Goal: Find specific page/section: Find specific page/section

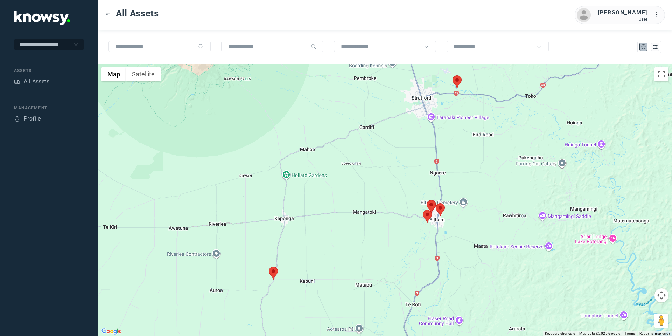
click at [436, 203] on area at bounding box center [436, 203] width 0 height 0
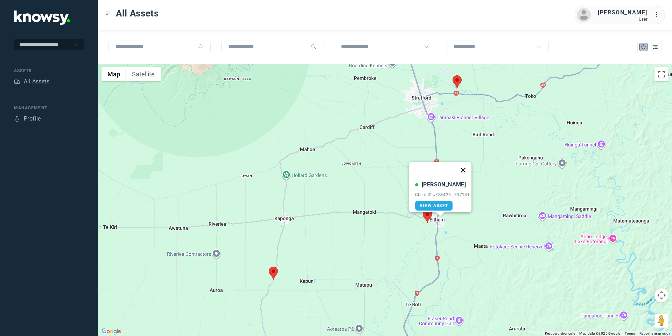
click at [466, 162] on button "Close" at bounding box center [463, 170] width 17 height 17
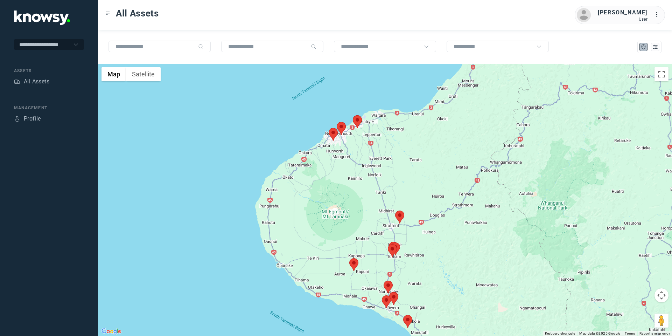
click at [350, 258] on area at bounding box center [350, 258] width 0 height 0
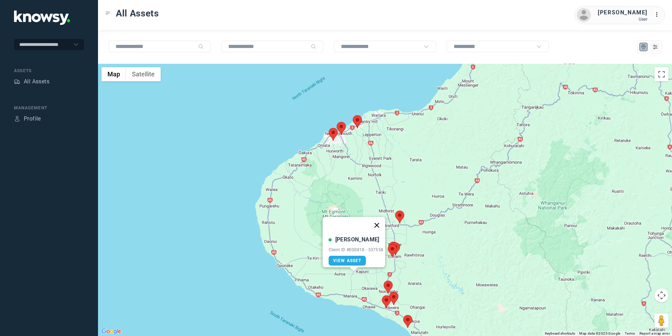
click at [380, 217] on button "Close" at bounding box center [376, 225] width 17 height 17
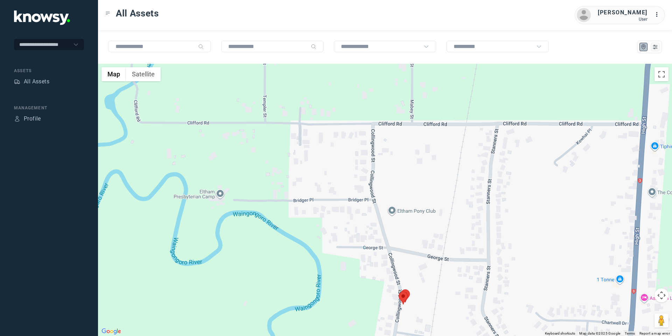
click at [399, 291] on area at bounding box center [399, 291] width 0 height 0
click at [431, 256] on button "Close" at bounding box center [427, 258] width 17 height 17
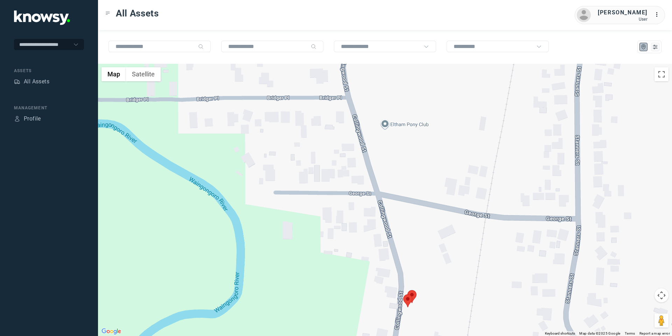
click at [408, 290] on area at bounding box center [408, 290] width 0 height 0
click at [437, 253] on button "Close" at bounding box center [435, 257] width 17 height 17
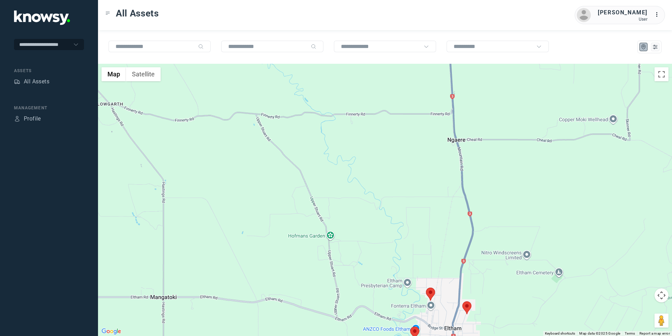
drag, startPoint x: 663, startPoint y: 295, endPoint x: 656, endPoint y: 297, distance: 7.0
click at [663, 295] on button "Map camera controls" at bounding box center [662, 295] width 14 height 14
click at [631, 312] on button "Move down" at bounding box center [627, 313] width 14 height 14
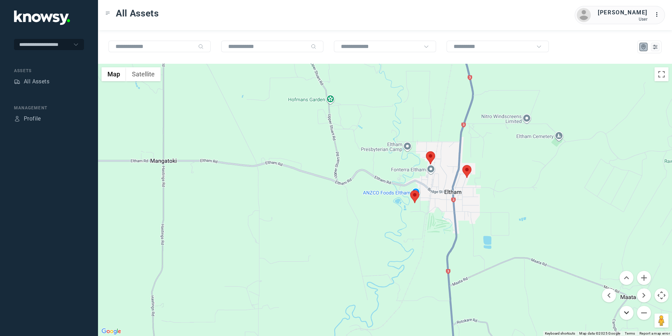
click at [629, 313] on button "Move down" at bounding box center [627, 313] width 14 height 14
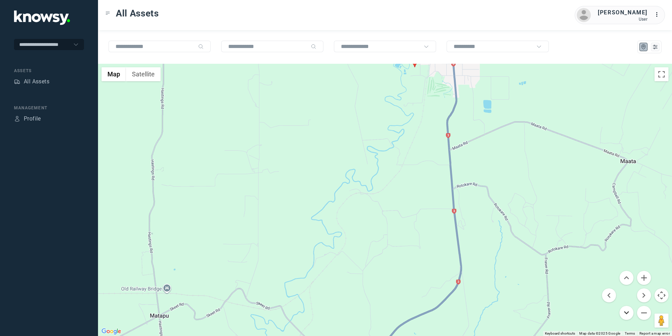
click at [626, 311] on button "Move down" at bounding box center [627, 313] width 14 height 14
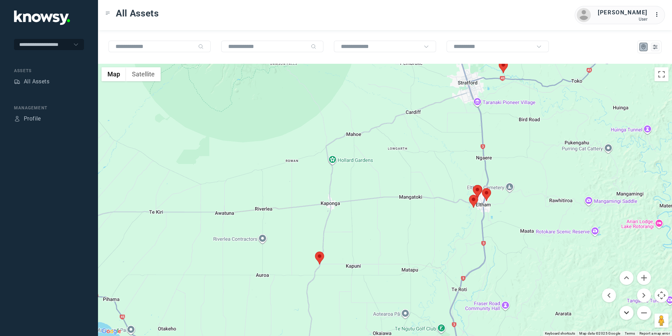
click at [621, 310] on button "Move down" at bounding box center [627, 313] width 14 height 14
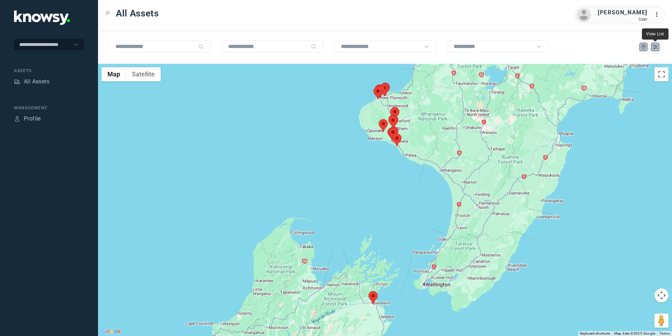
click at [653, 46] on icon "List" at bounding box center [655, 47] width 6 height 6
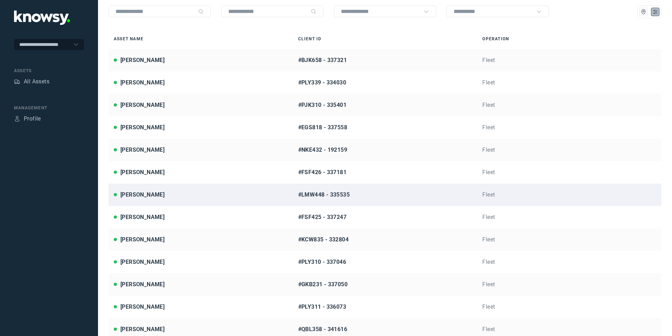
scroll to position [37, 0]
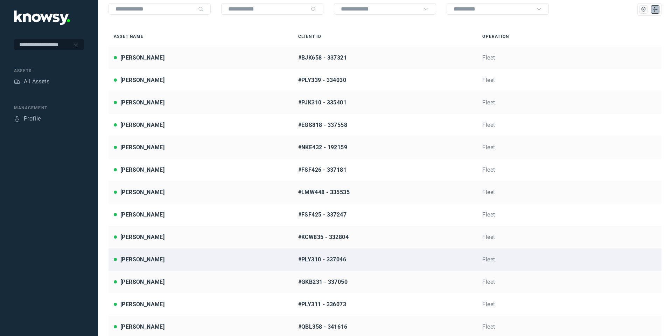
click at [149, 263] on link "[PERSON_NAME] #PLY310 - 337046 Fleet" at bounding box center [385, 259] width 553 height 22
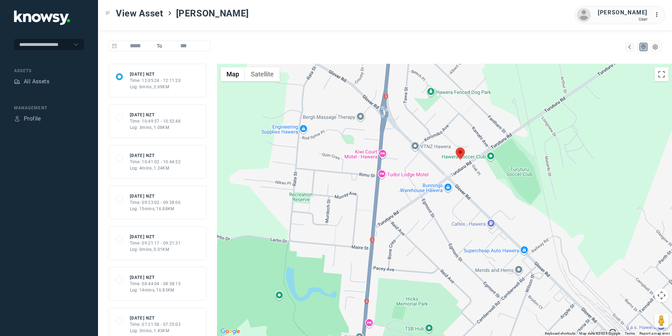
click at [658, 292] on button "Map camera controls" at bounding box center [662, 295] width 14 height 14
click at [631, 276] on button "Move up" at bounding box center [627, 278] width 14 height 14
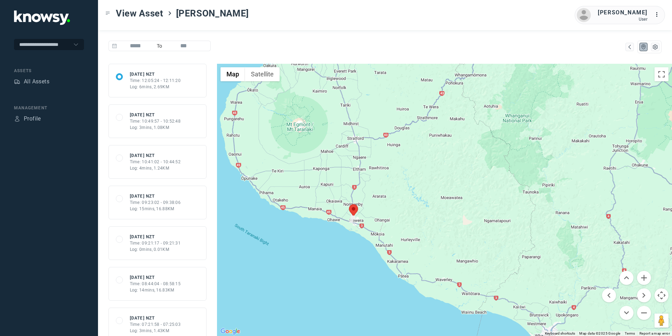
click at [406, 278] on div at bounding box center [444, 200] width 455 height 272
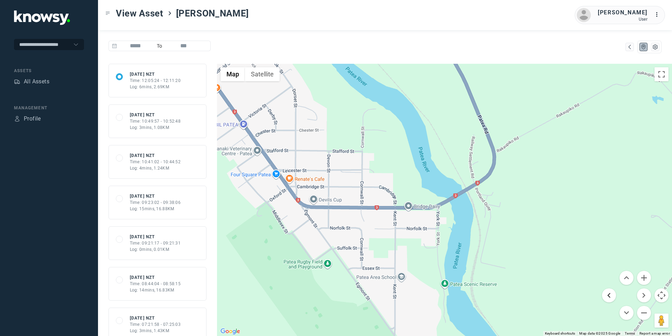
click at [607, 296] on button "Move left" at bounding box center [609, 295] width 14 height 14
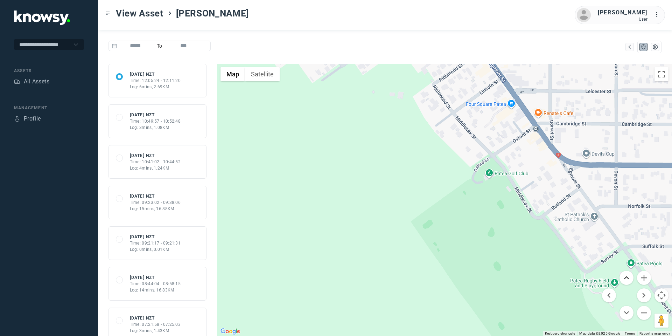
click at [624, 276] on button "Move up" at bounding box center [627, 278] width 14 height 14
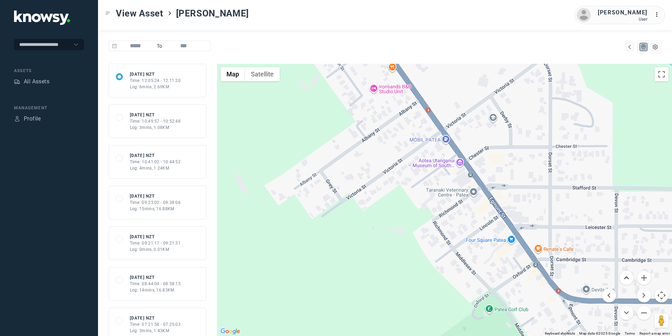
click at [623, 276] on button "Move up" at bounding box center [627, 278] width 14 height 14
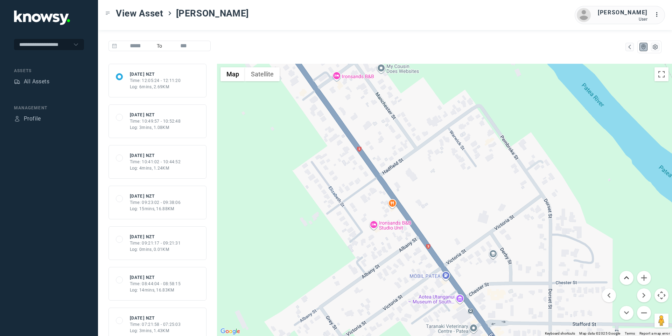
click at [621, 276] on button "Move up" at bounding box center [627, 278] width 14 height 14
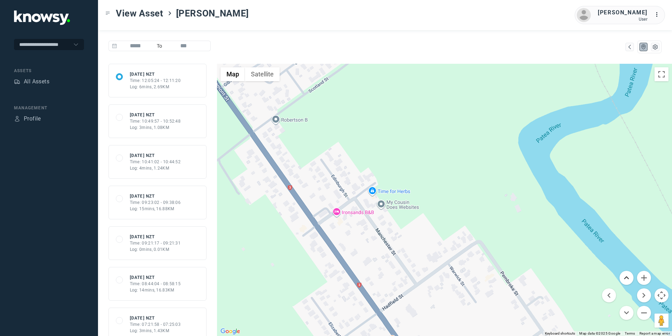
click at [621, 276] on button "Move up" at bounding box center [627, 278] width 14 height 14
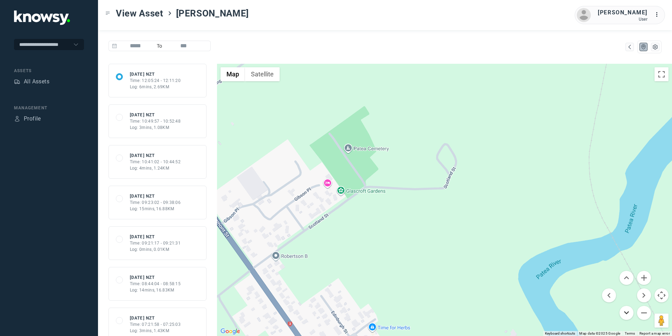
click at [626, 316] on button "Move down" at bounding box center [627, 313] width 14 height 14
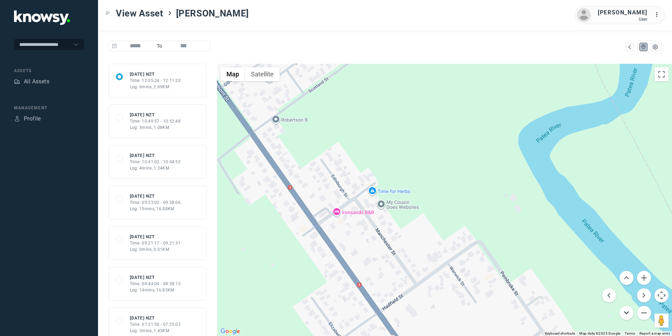
click at [626, 316] on button "Move down" at bounding box center [627, 313] width 14 height 14
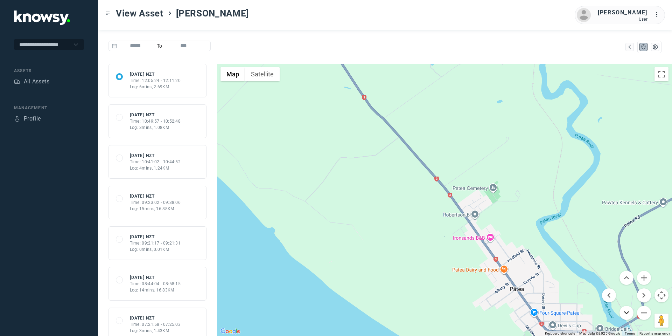
click at [628, 317] on button "Move down" at bounding box center [627, 313] width 14 height 14
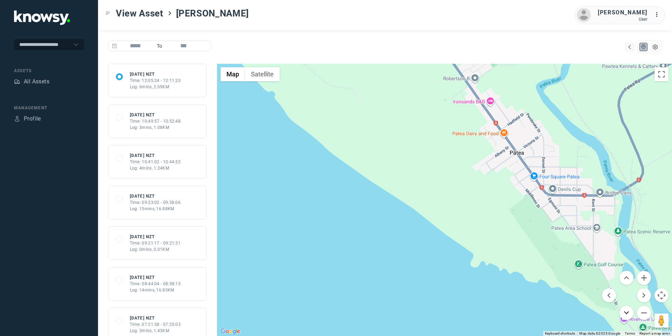
click at [628, 317] on button "Move down" at bounding box center [627, 313] width 14 height 14
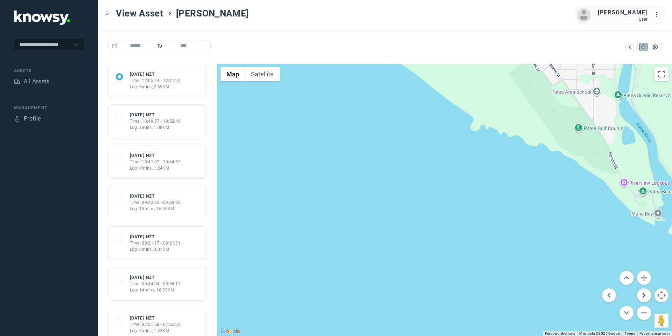
click at [645, 297] on button "Move right" at bounding box center [644, 295] width 14 height 14
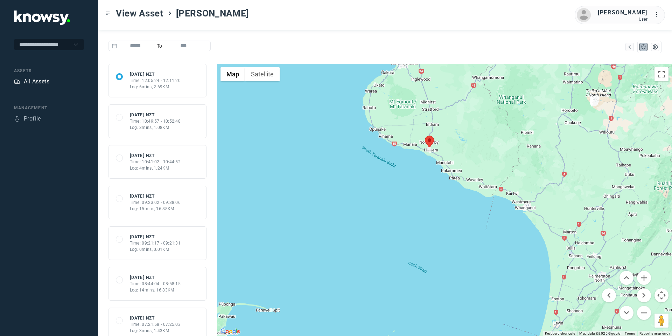
click at [44, 83] on div "All Assets" at bounding box center [37, 81] width 26 height 8
